Goal: Information Seeking & Learning: Understand process/instructions

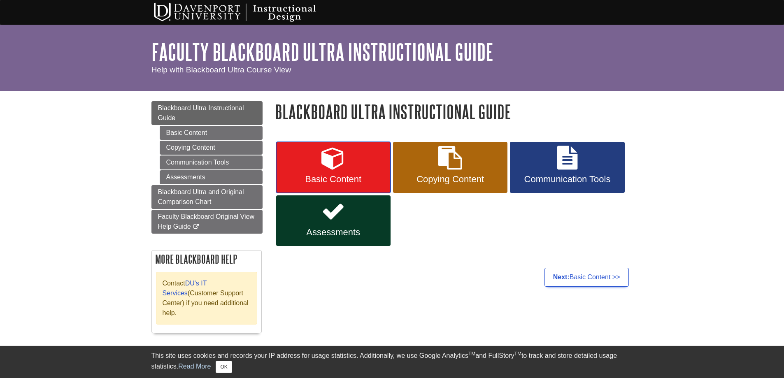
click at [339, 172] on link "Basic Content" at bounding box center [333, 167] width 114 height 51
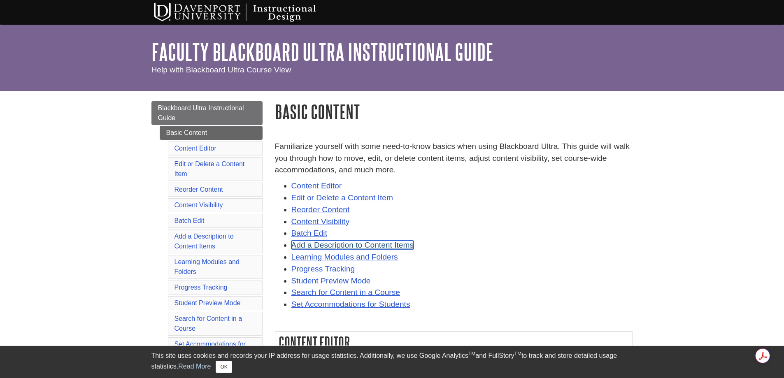
click at [378, 245] on link "Add a Description to Content Items" at bounding box center [352, 245] width 123 height 9
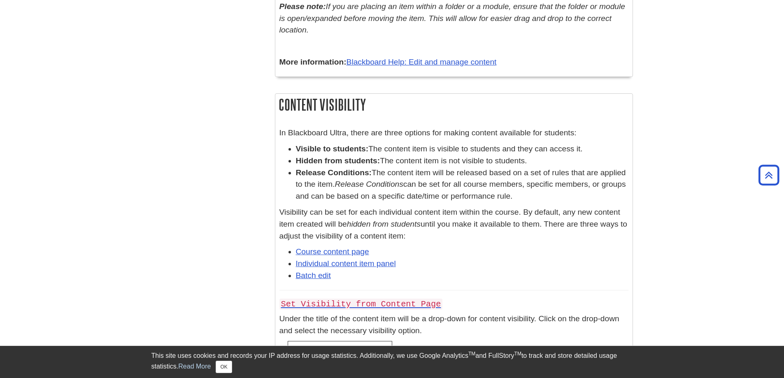
scroll to position [3393, 0]
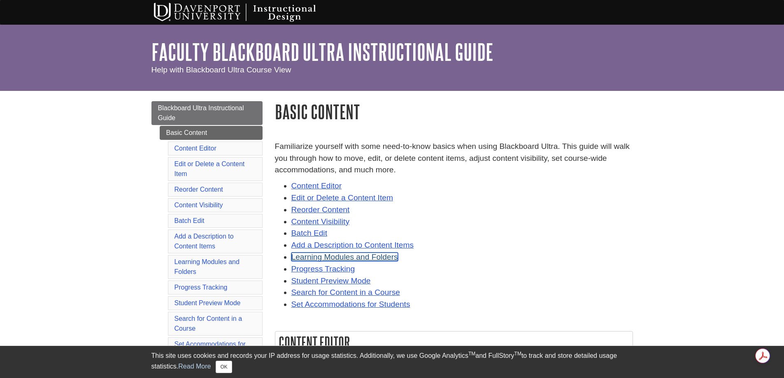
click at [316, 256] on link "Learning Modules and Folders" at bounding box center [344, 257] width 107 height 9
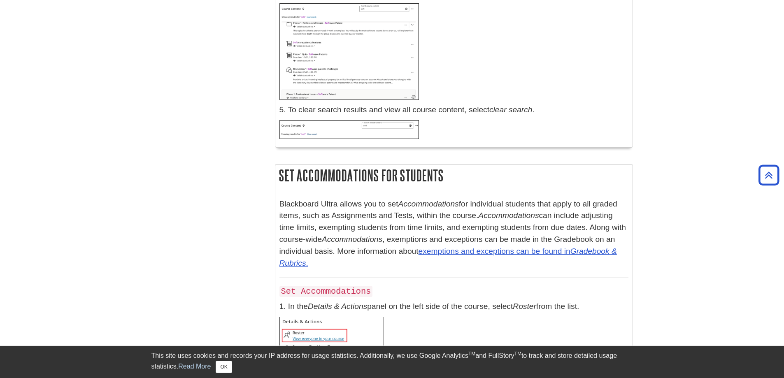
scroll to position [10783, 0]
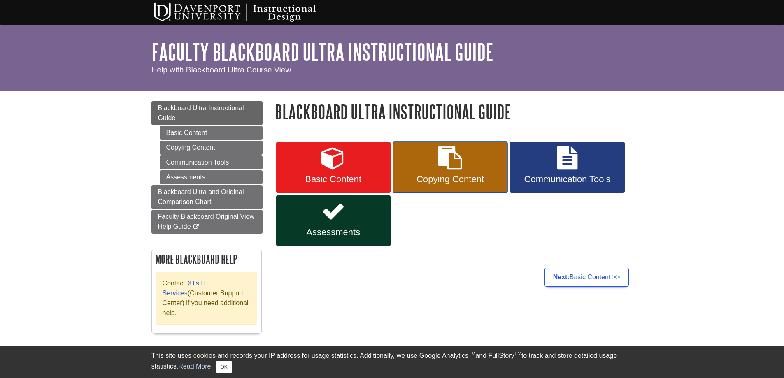
click at [444, 172] on link "Copying Content" at bounding box center [450, 167] width 114 height 51
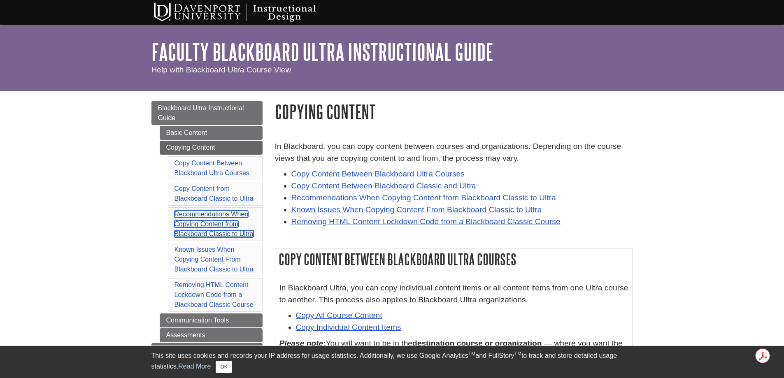
click at [216, 233] on link "Recommendations When Copying Content from Blackboard Classic to Ultra" at bounding box center [213, 224] width 79 height 27
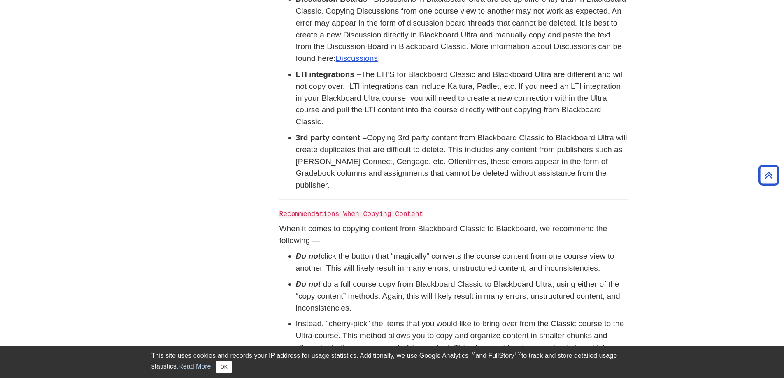
scroll to position [1951, 0]
